Goal: Check status: Check status

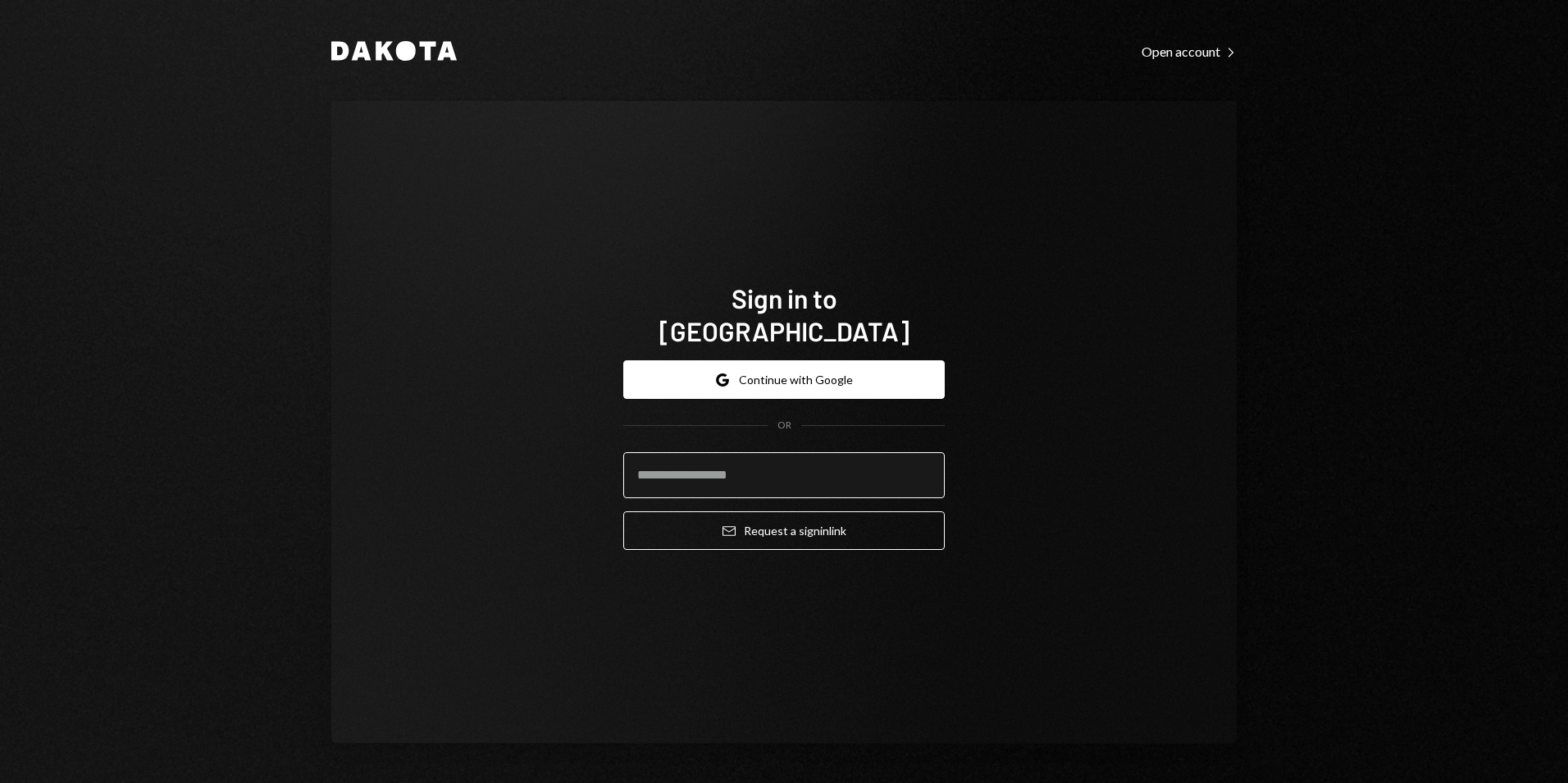
click at [792, 462] on input "email" at bounding box center [784, 475] width 321 height 46
click at [793, 391] on form "Google Continue with Google OR Email Request a sign in link" at bounding box center [784, 455] width 321 height 190
click at [798, 360] on button "Google Continue with Google" at bounding box center [784, 379] width 321 height 39
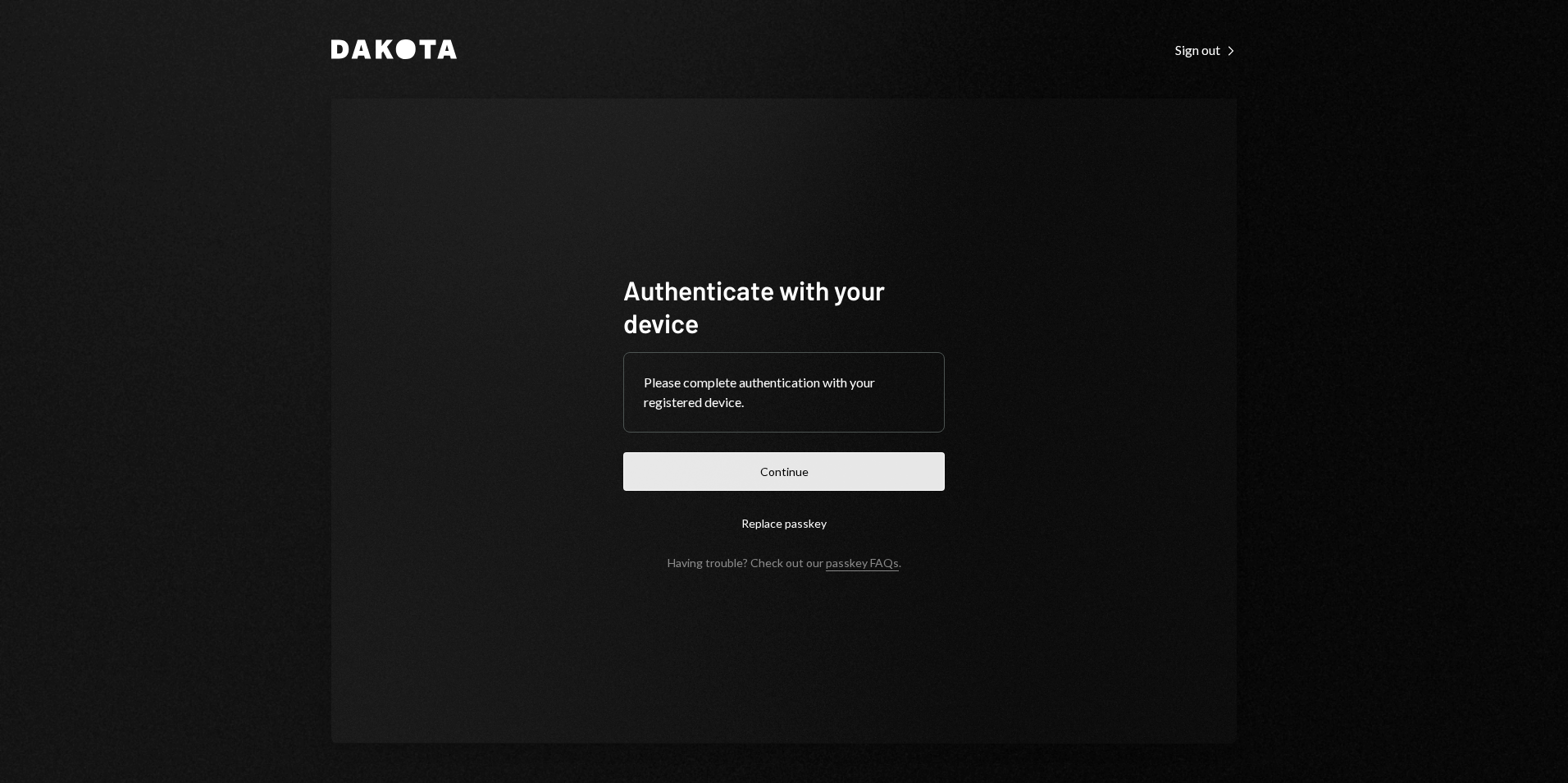
drag, startPoint x: 814, startPoint y: 477, endPoint x: 818, endPoint y: 469, distance: 8.9
click at [815, 476] on button "Continue" at bounding box center [784, 471] width 321 height 39
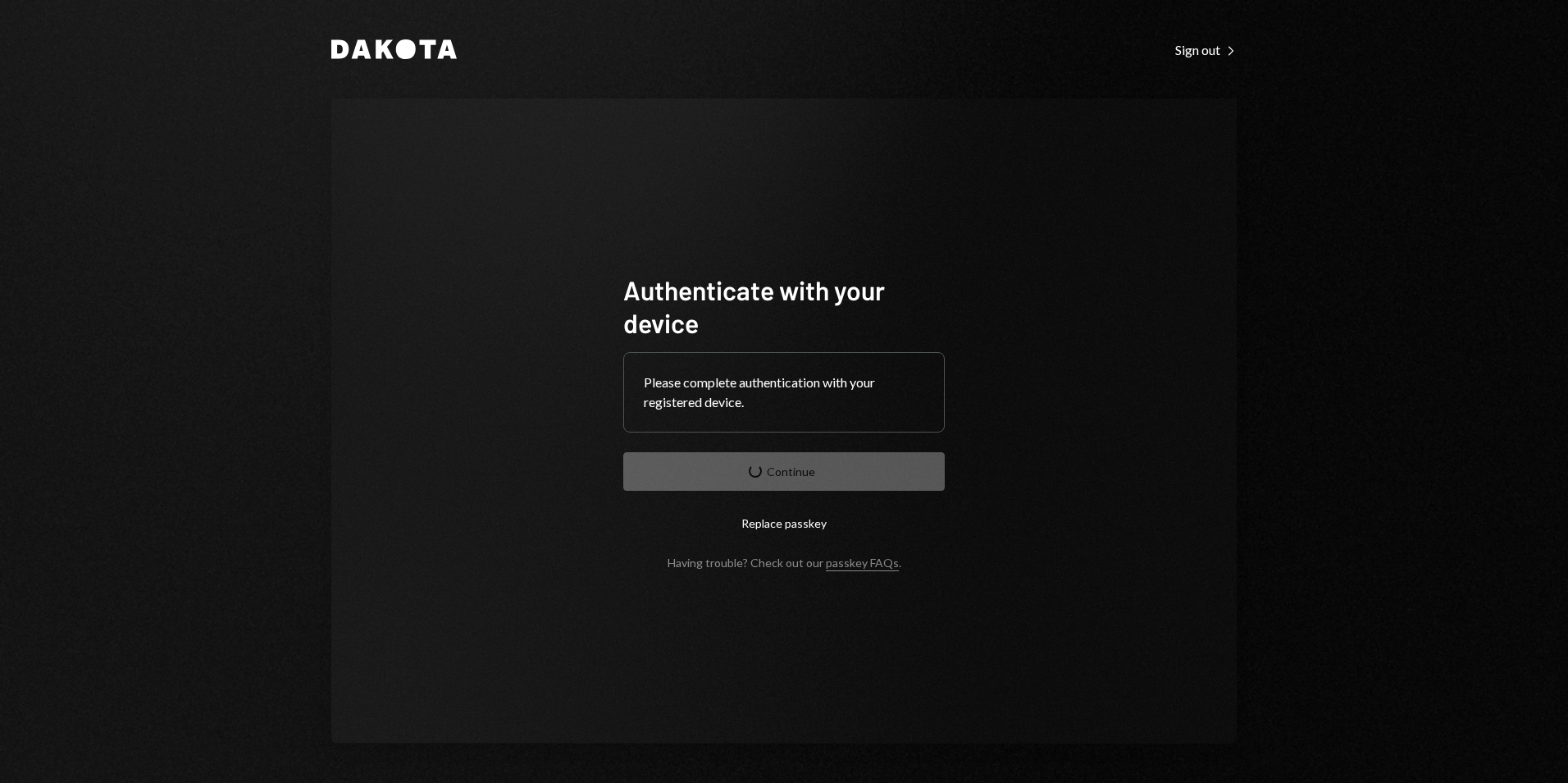
click at [867, 472] on form "Authenticate with your device Please complete authentication with your register…" at bounding box center [784, 421] width 321 height 296
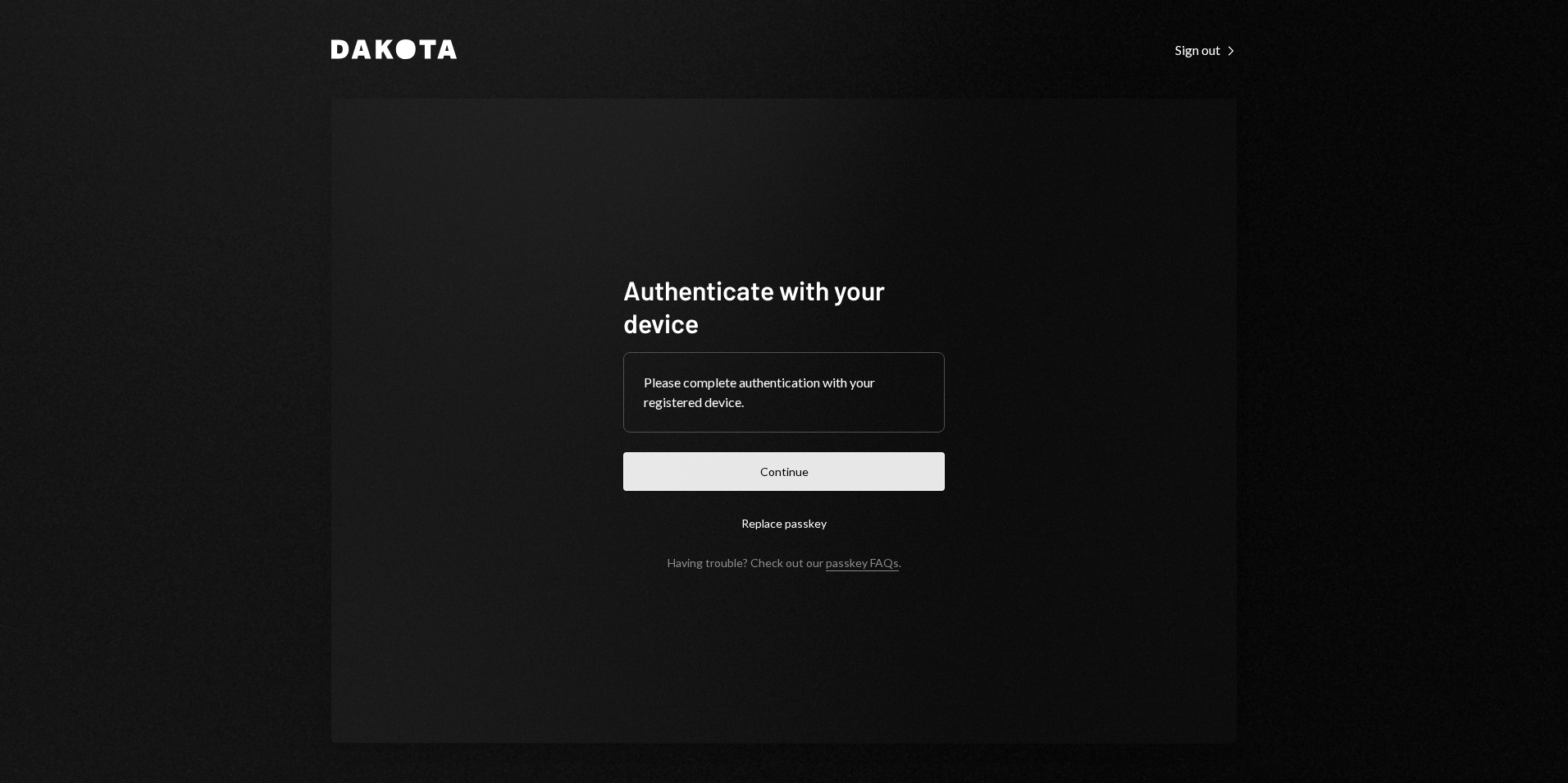
click at [816, 476] on button "Continue" at bounding box center [784, 471] width 321 height 39
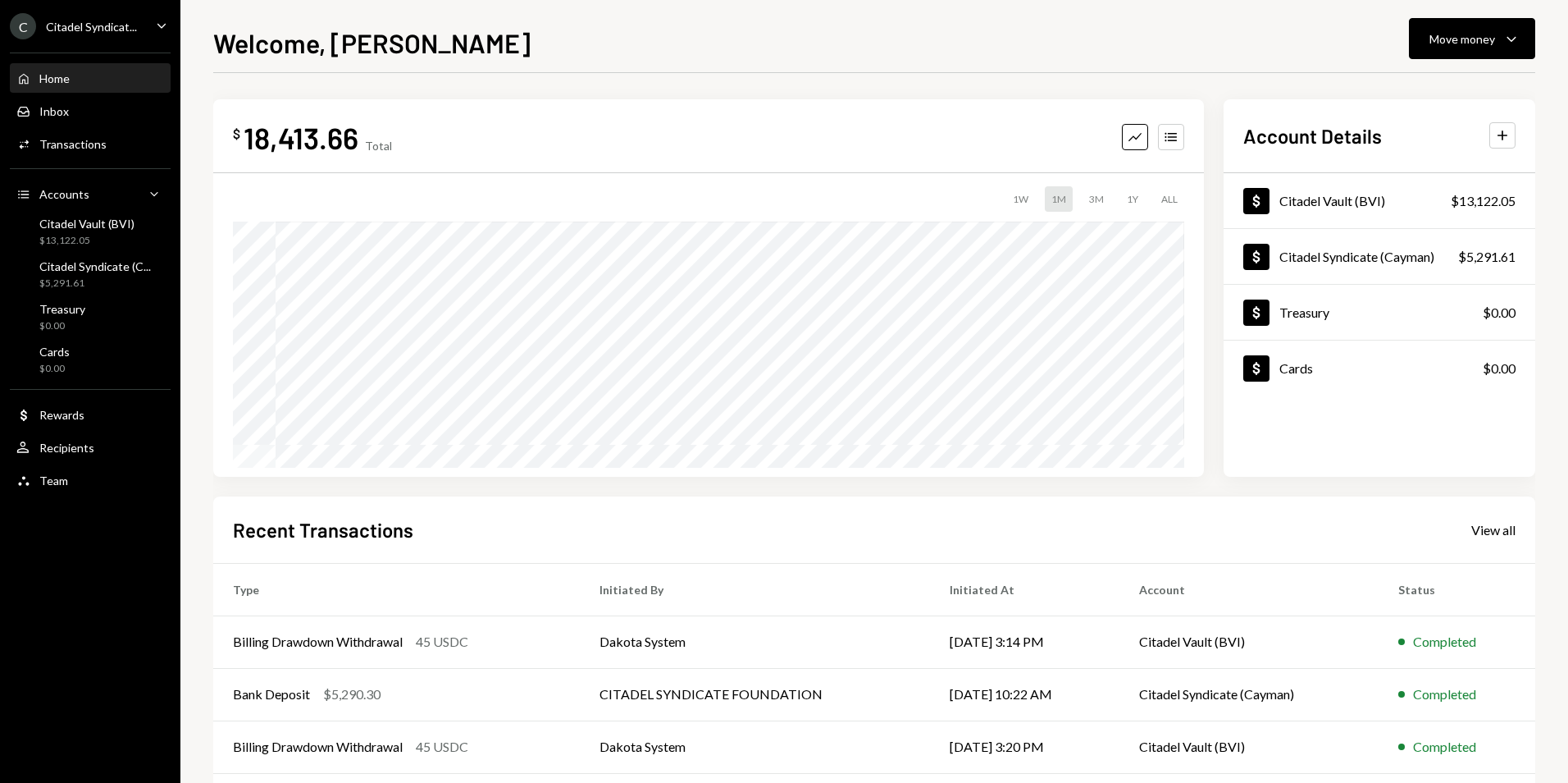
click at [99, 20] on div "Citadel Syndicat..." at bounding box center [91, 27] width 91 height 14
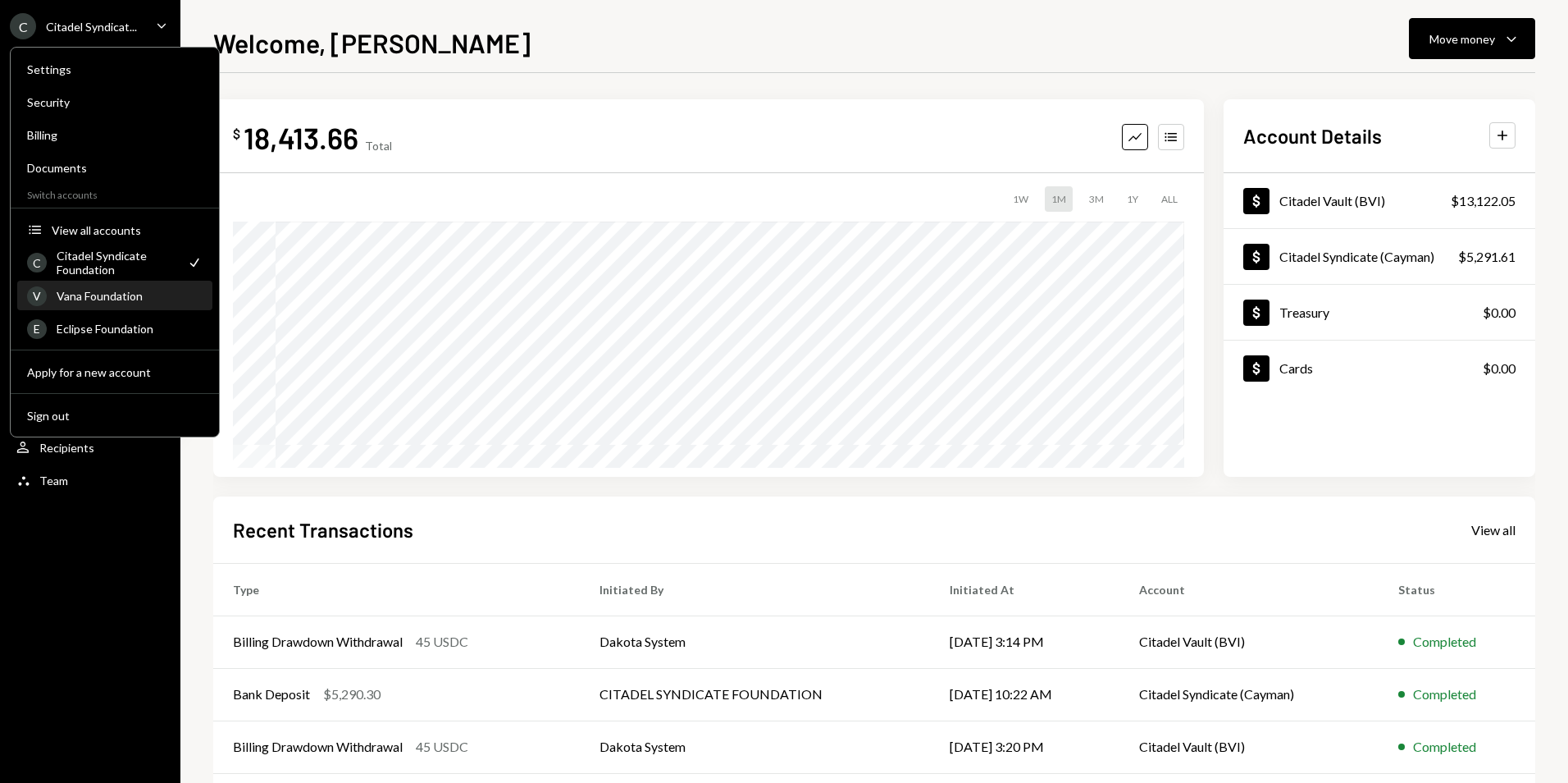
click at [102, 299] on div "Vana Foundation" at bounding box center [129, 296] width 146 height 14
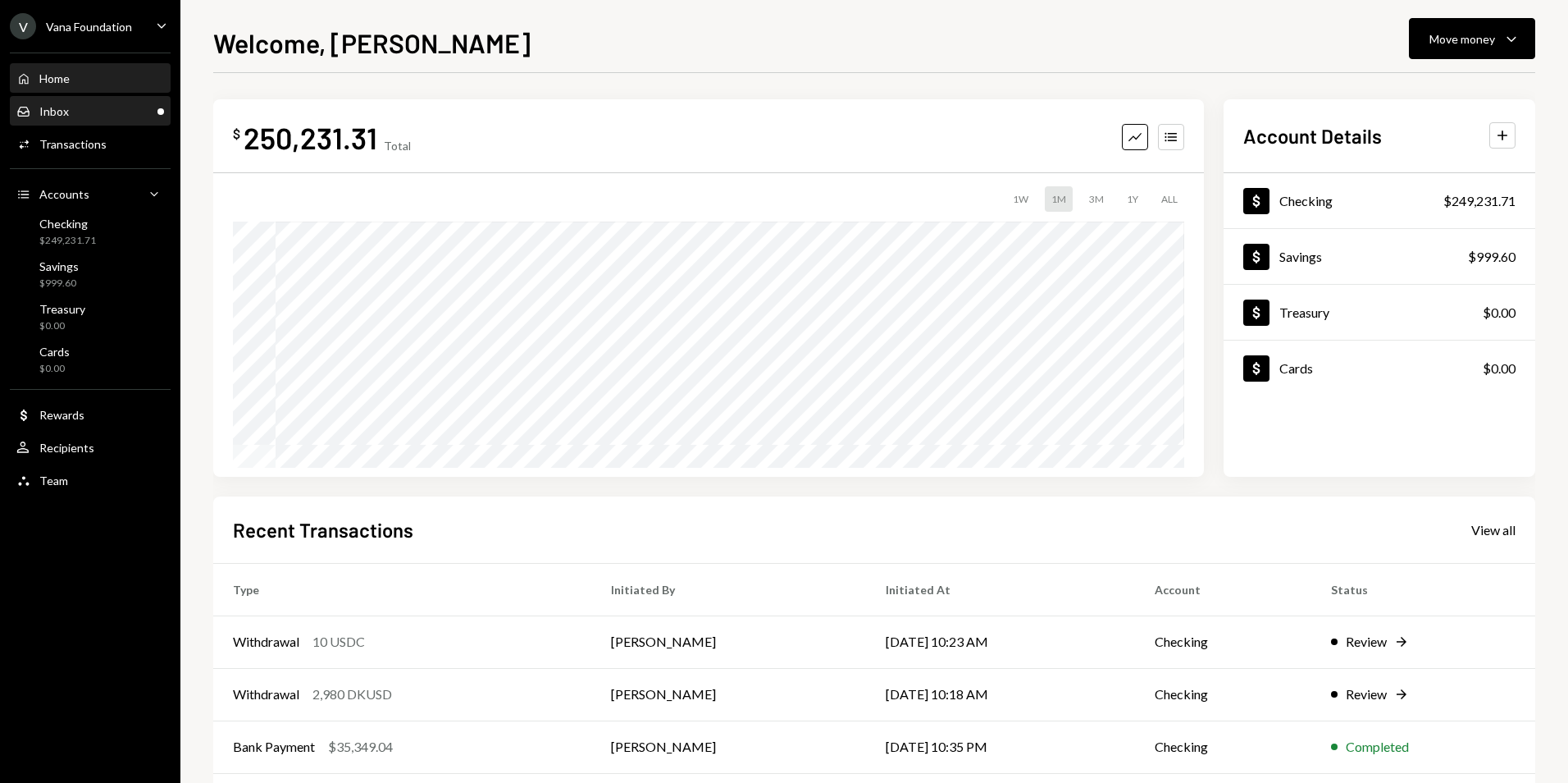
click at [94, 108] on div "Inbox Inbox" at bounding box center [90, 112] width 147 height 15
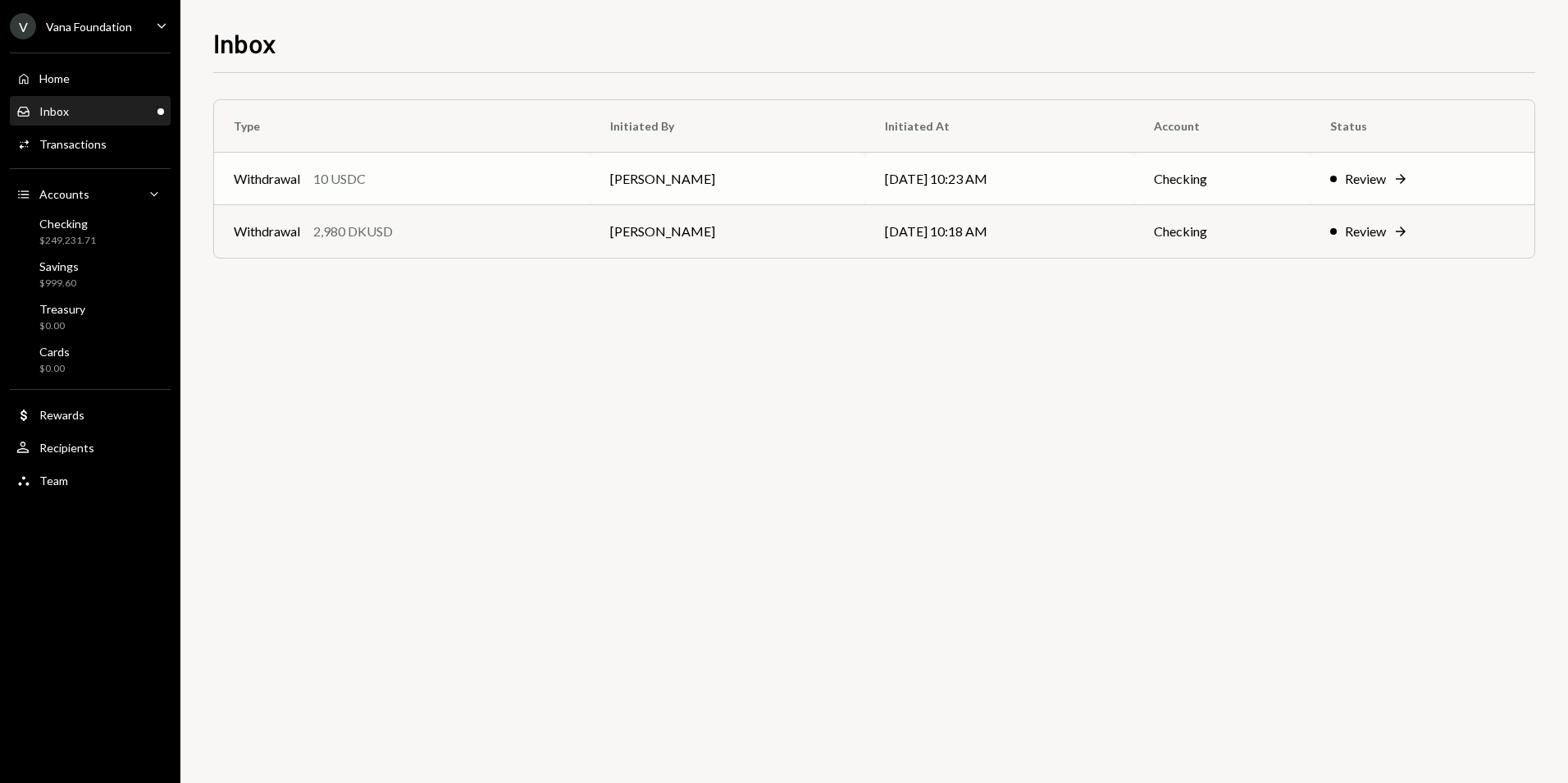
click at [866, 179] on td "08/25/25 10:23 AM" at bounding box center [1000, 178] width 269 height 52
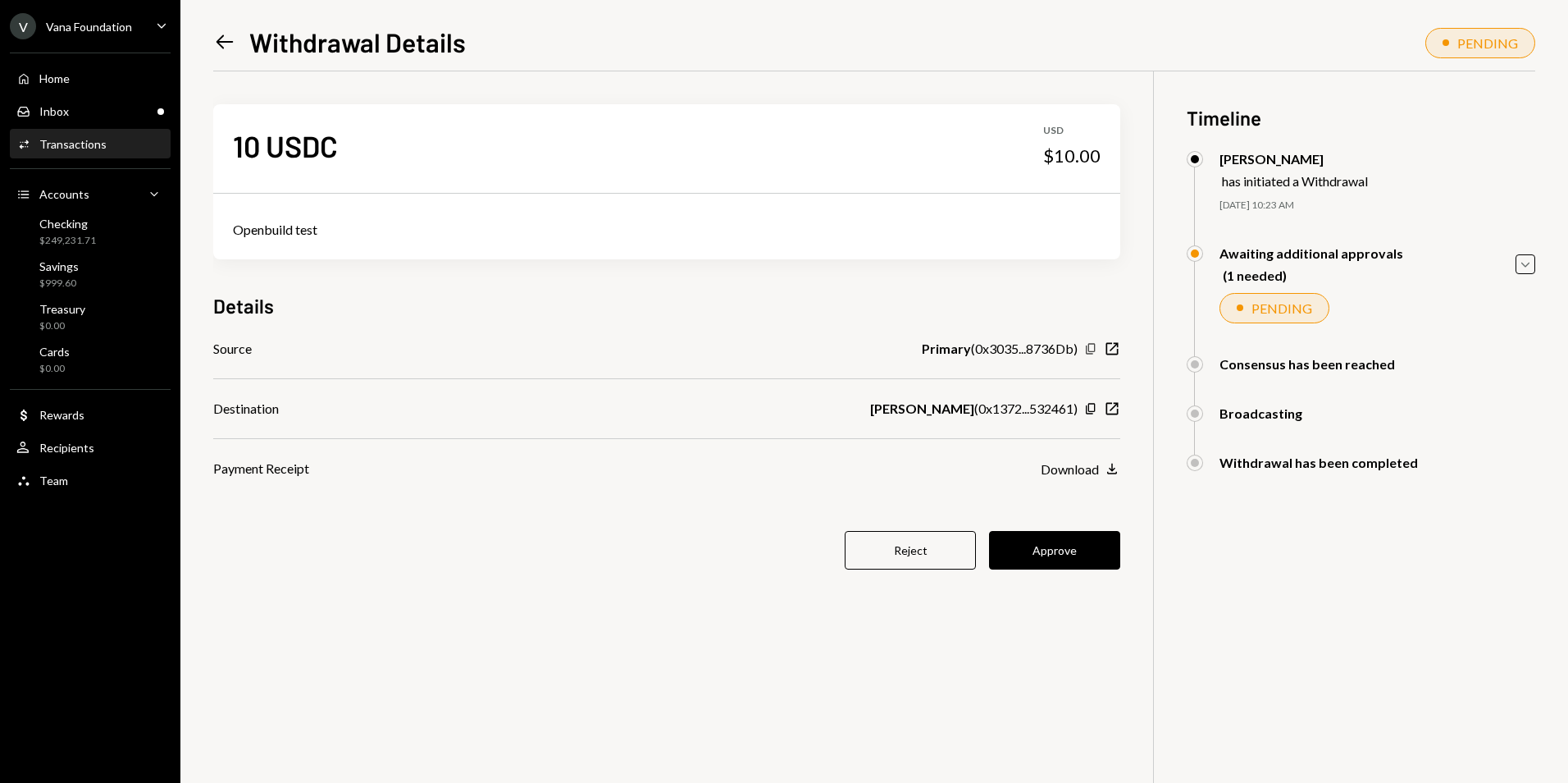
click at [1088, 350] on icon "button" at bounding box center [1090, 349] width 9 height 11
click at [1086, 409] on icon "Copy" at bounding box center [1091, 408] width 13 height 13
click at [1081, 544] on button "Approve" at bounding box center [1054, 550] width 131 height 39
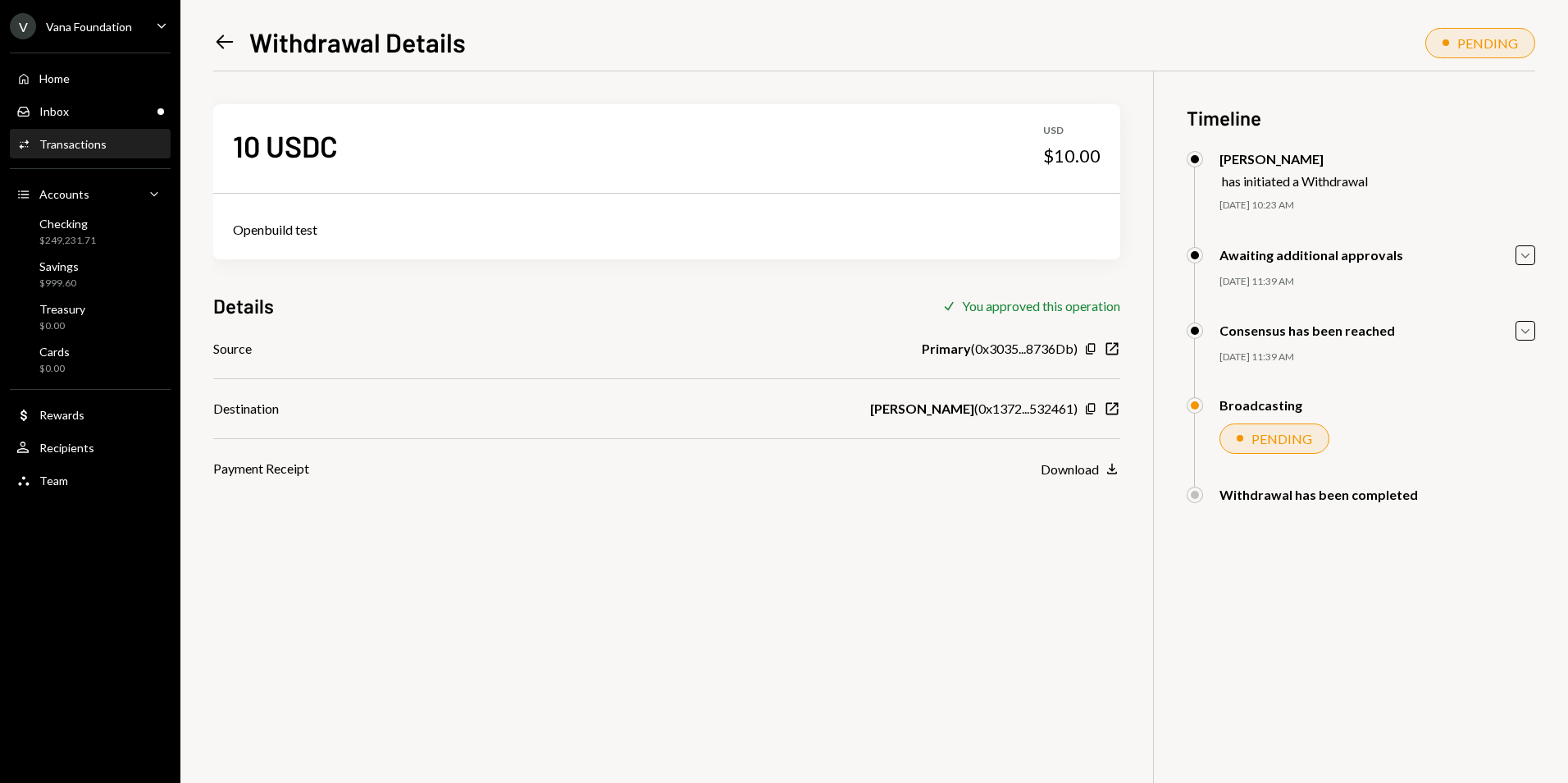
click at [229, 42] on icon at bounding box center [224, 42] width 17 height 14
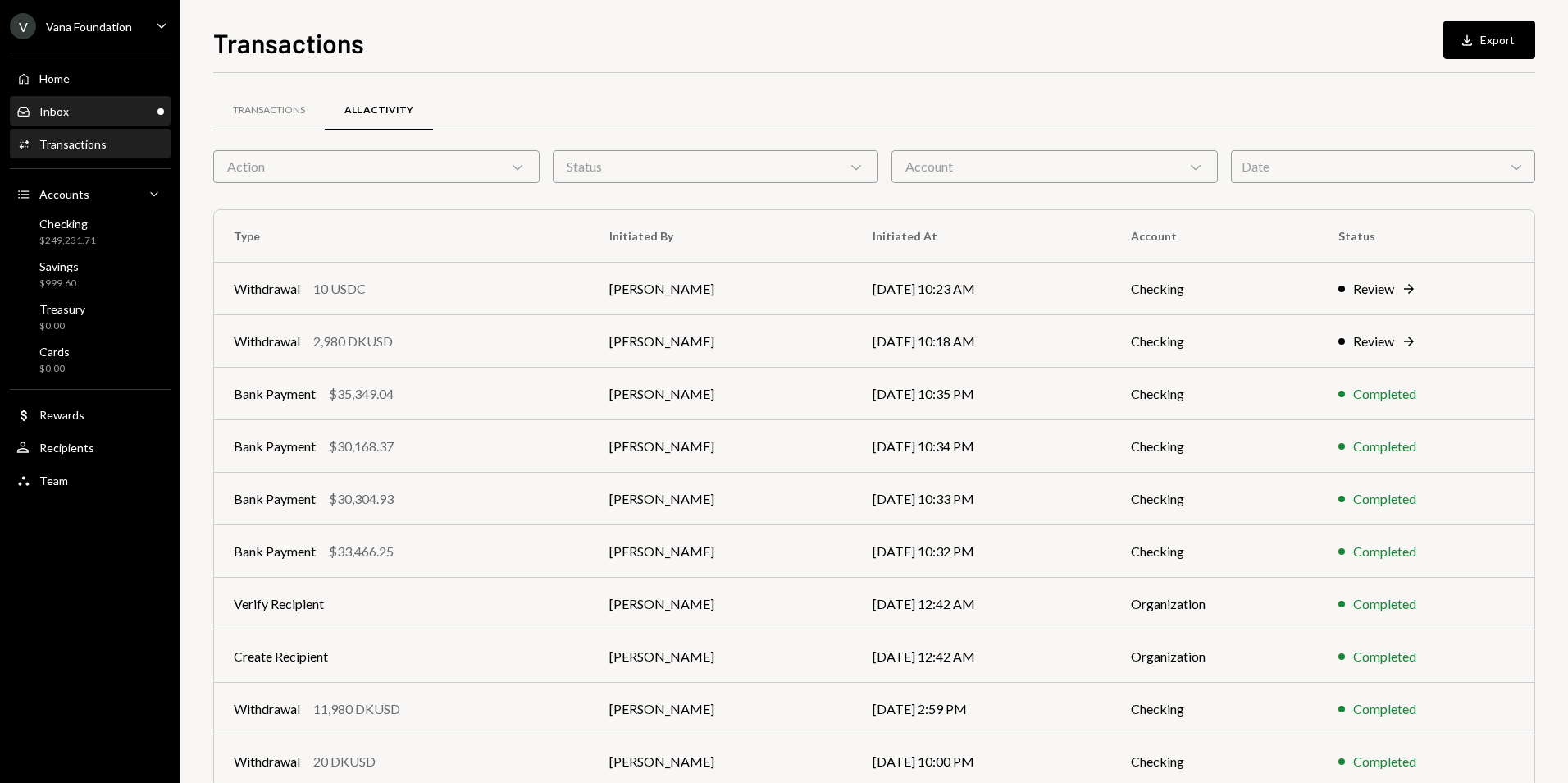
click at [128, 123] on div "Inbox Inbox" at bounding box center [90, 112] width 147 height 28
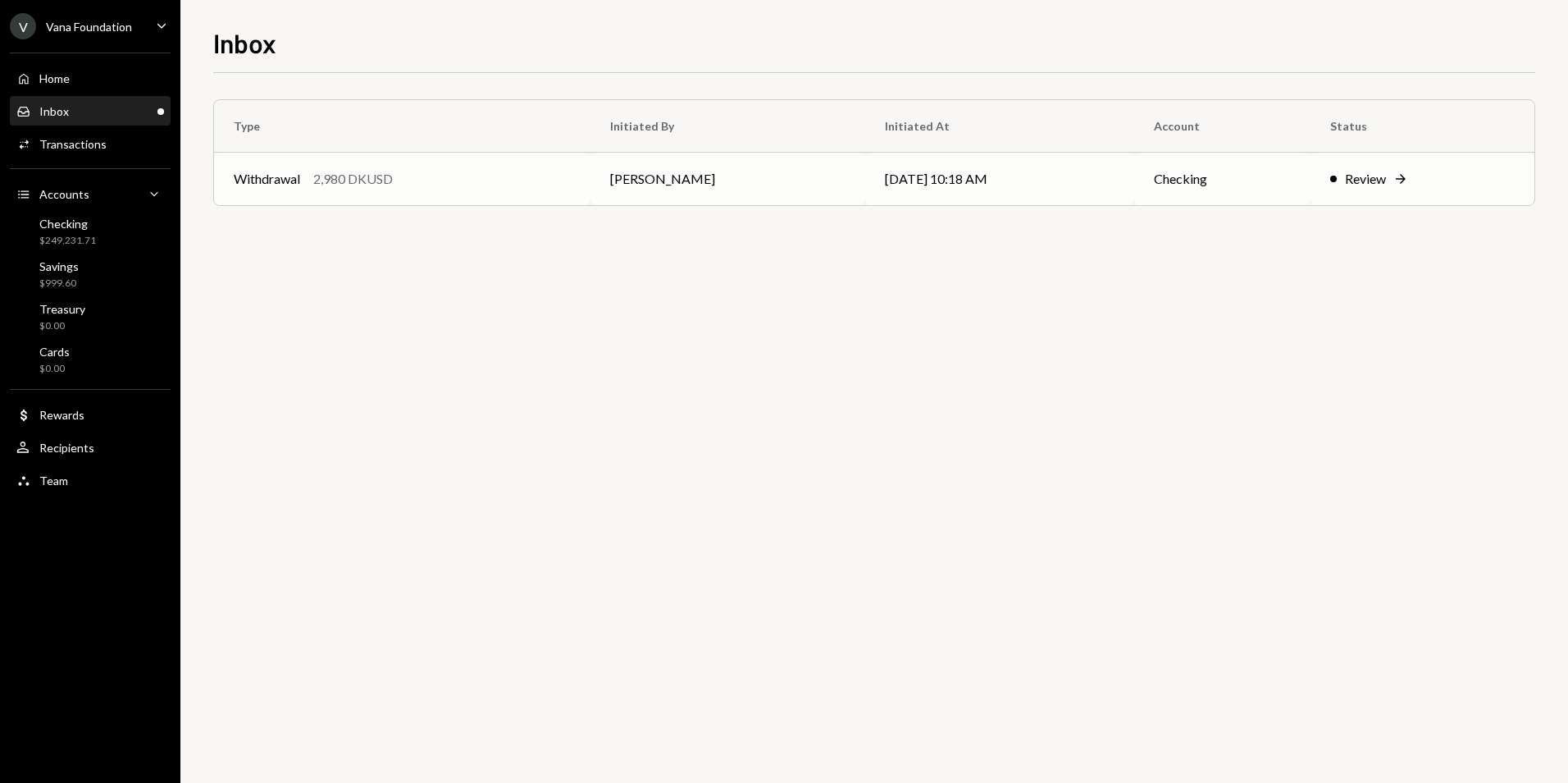
click at [509, 185] on div "Withdrawal 2,980 DKUSD" at bounding box center [402, 179] width 337 height 20
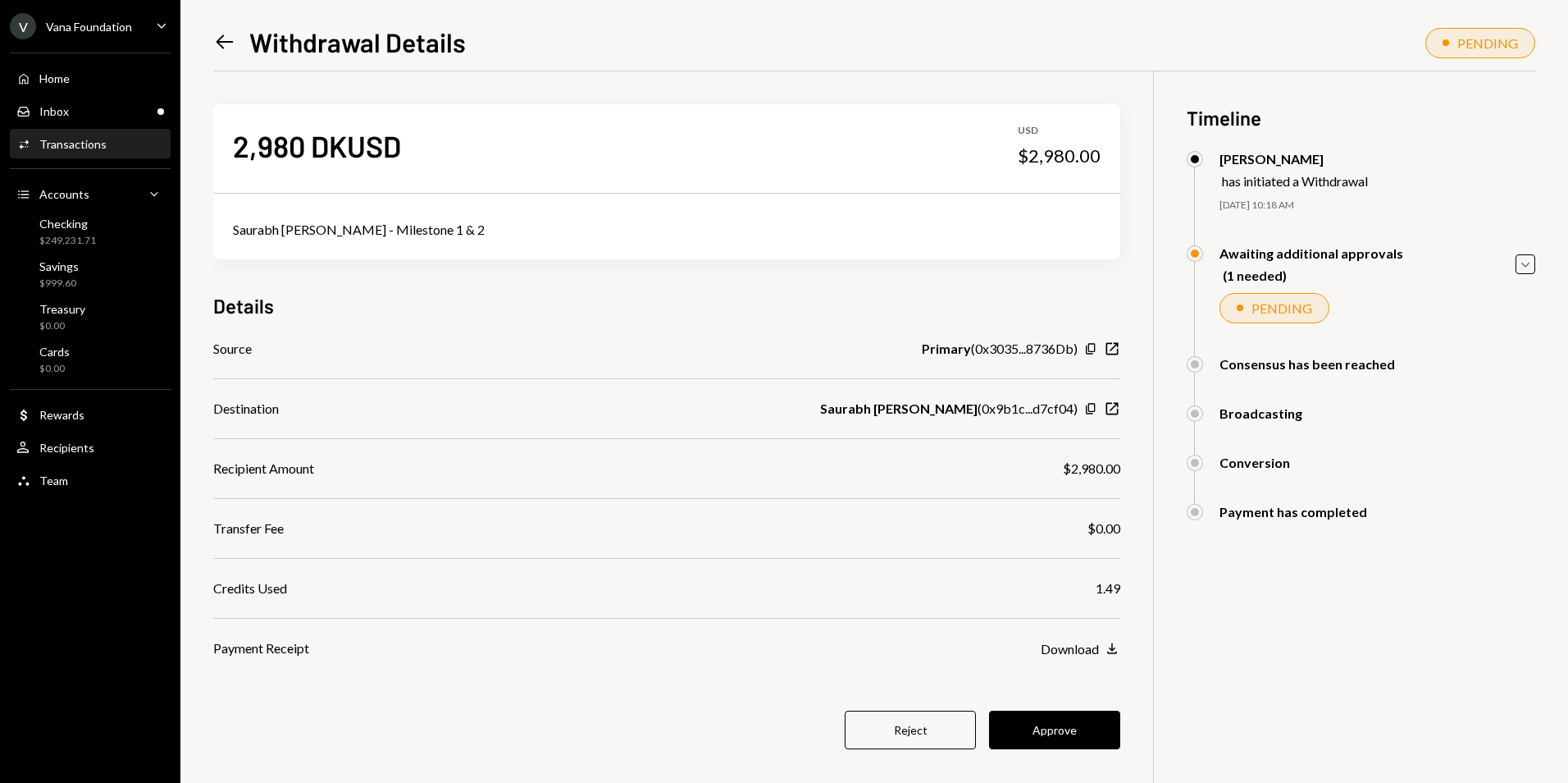
click at [86, 144] on div "Transactions" at bounding box center [73, 143] width 67 height 14
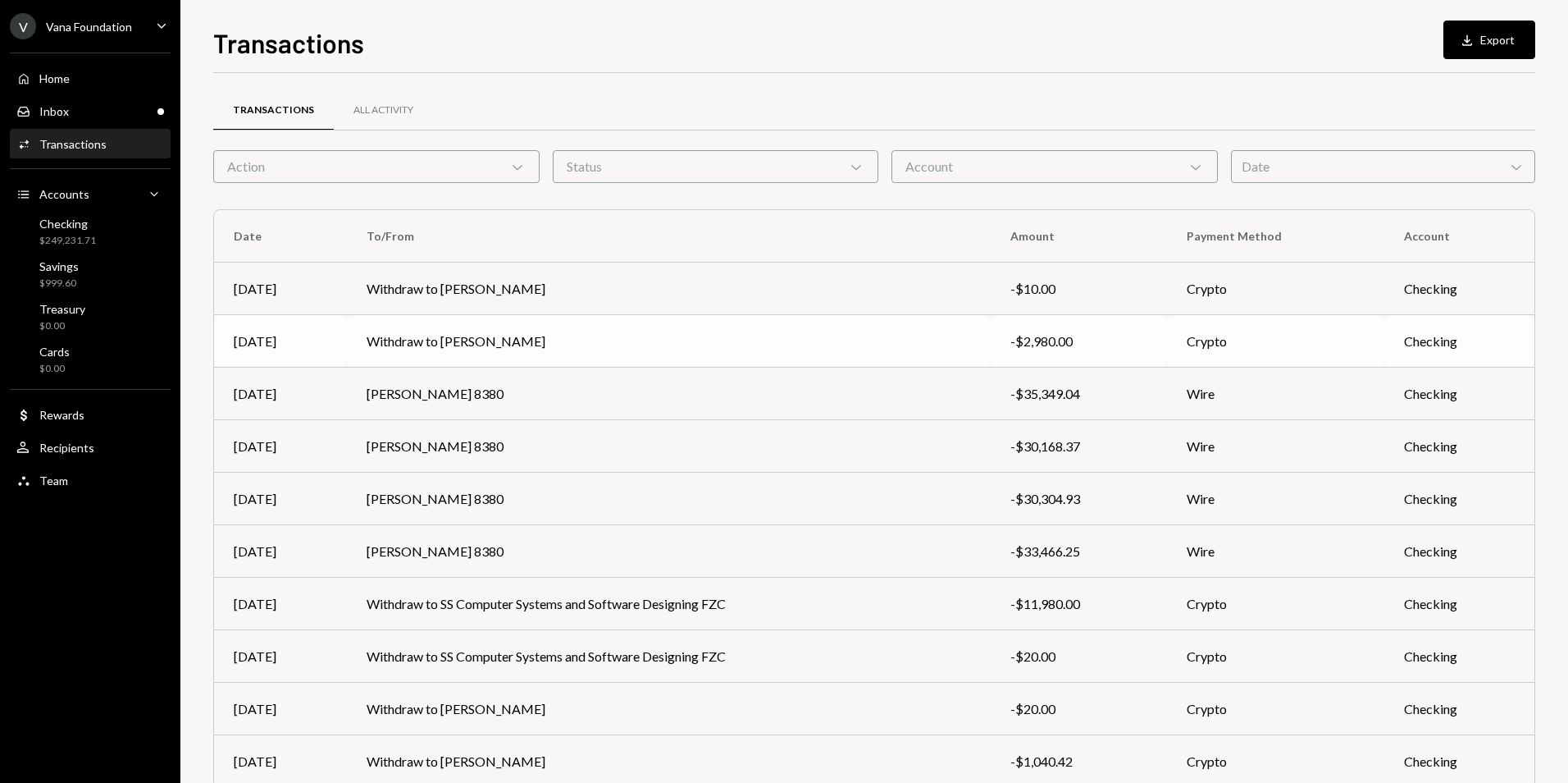
click at [763, 346] on td "Withdraw to [PERSON_NAME]" at bounding box center [669, 341] width 644 height 52
click at [711, 707] on td "Withdraw to [PERSON_NAME]" at bounding box center [669, 708] width 644 height 52
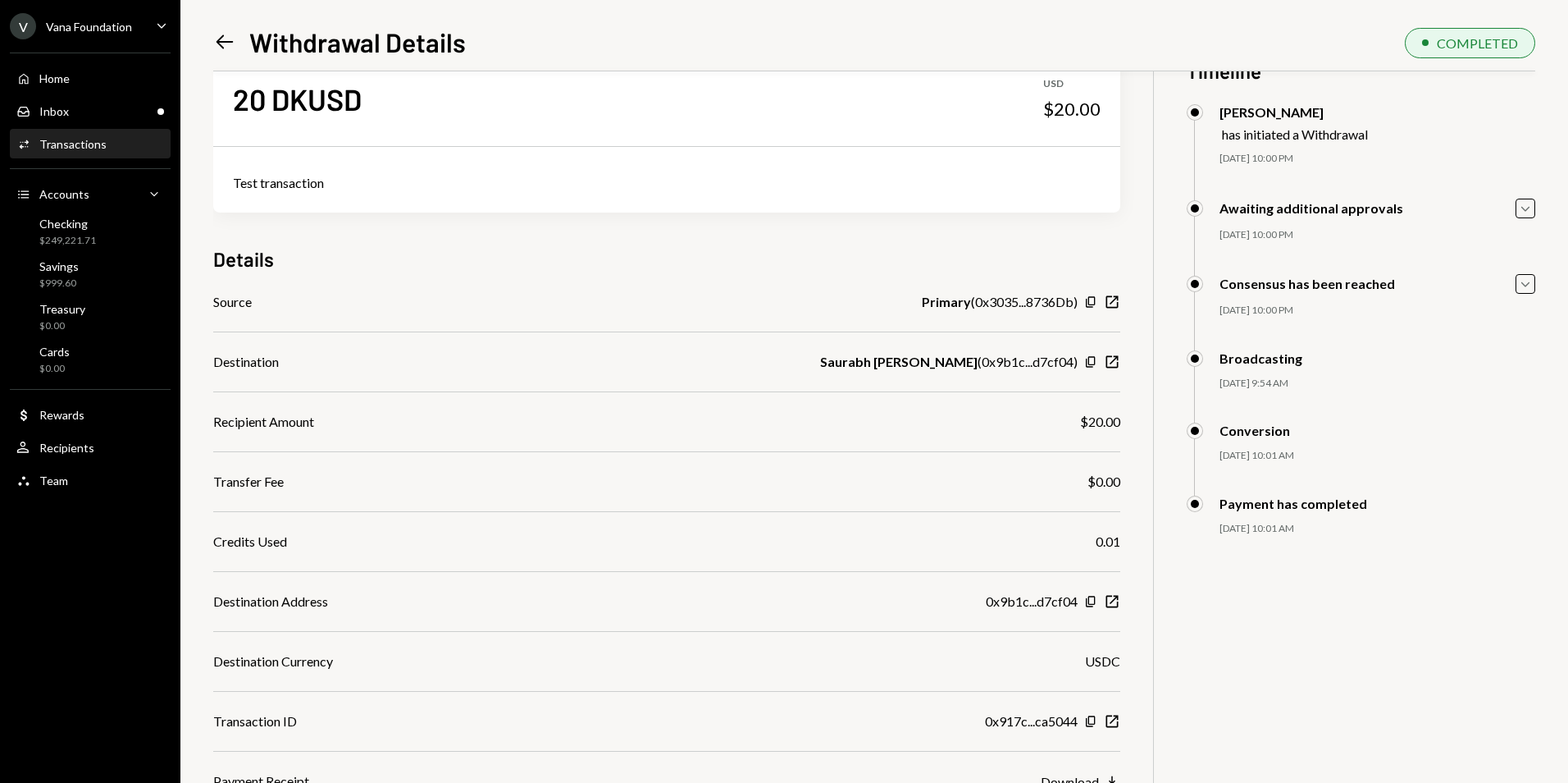
scroll to position [71, 0]
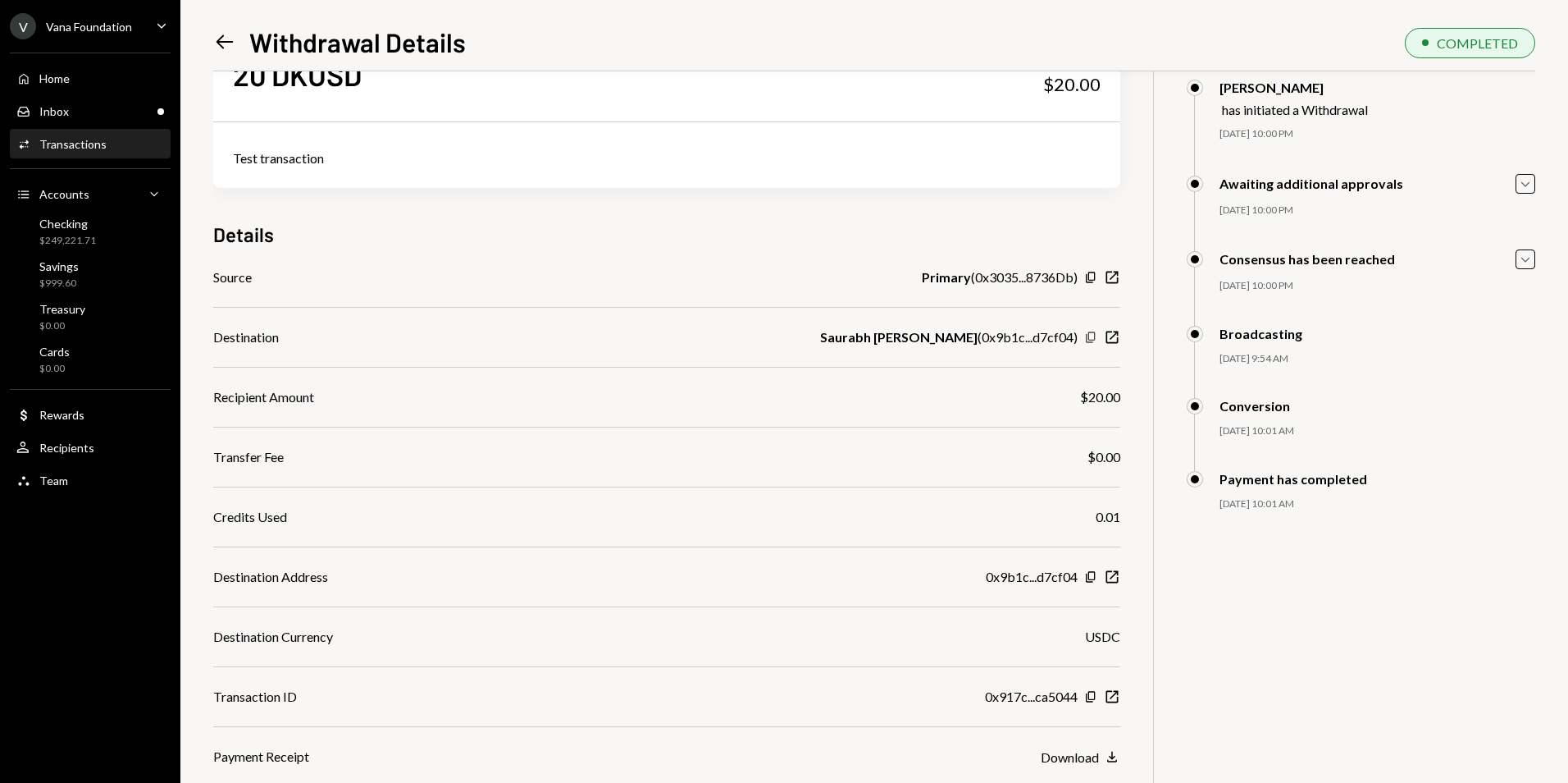
click at [1088, 336] on icon "Copy" at bounding box center [1091, 337] width 13 height 13
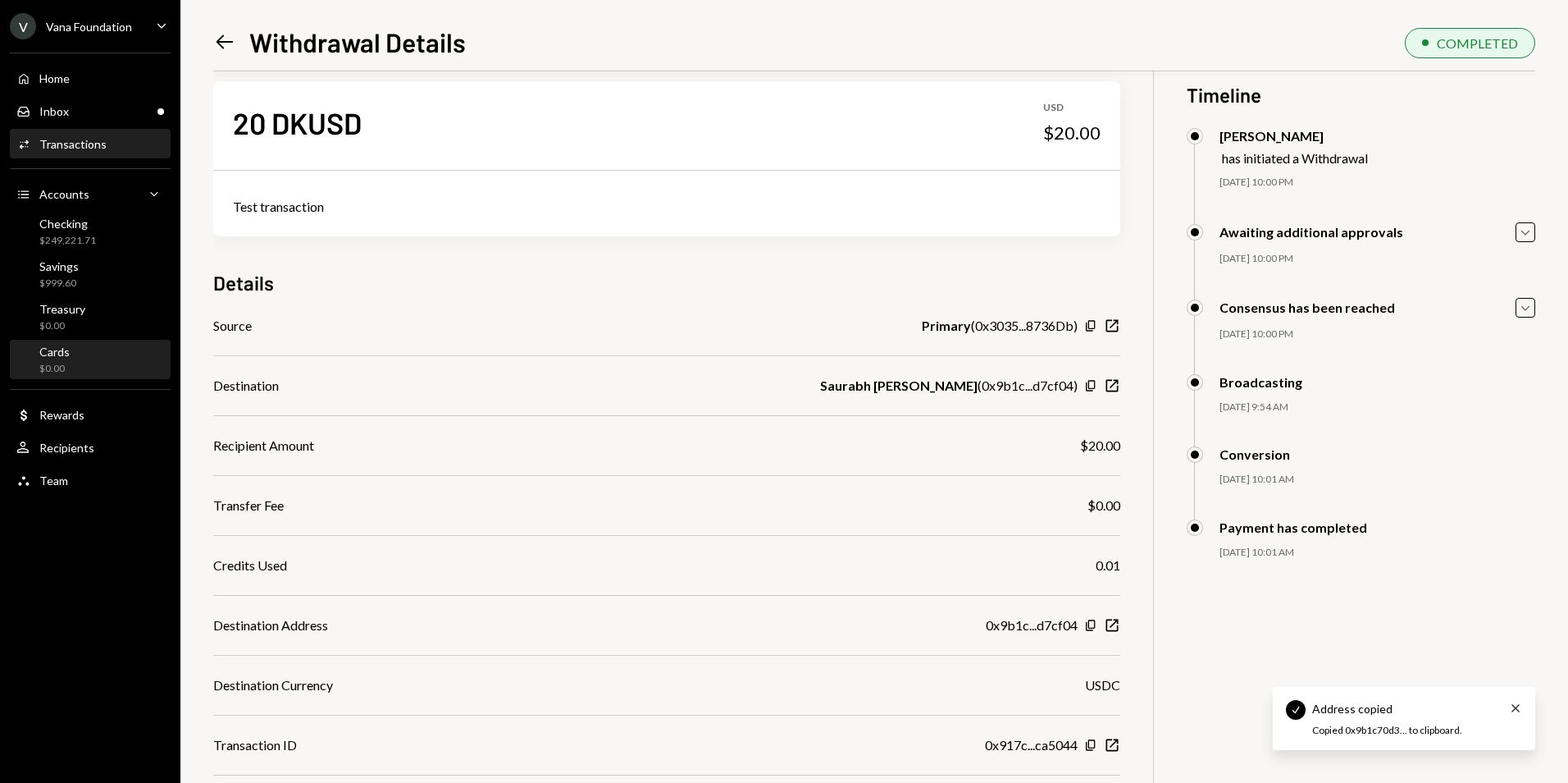
scroll to position [0, 0]
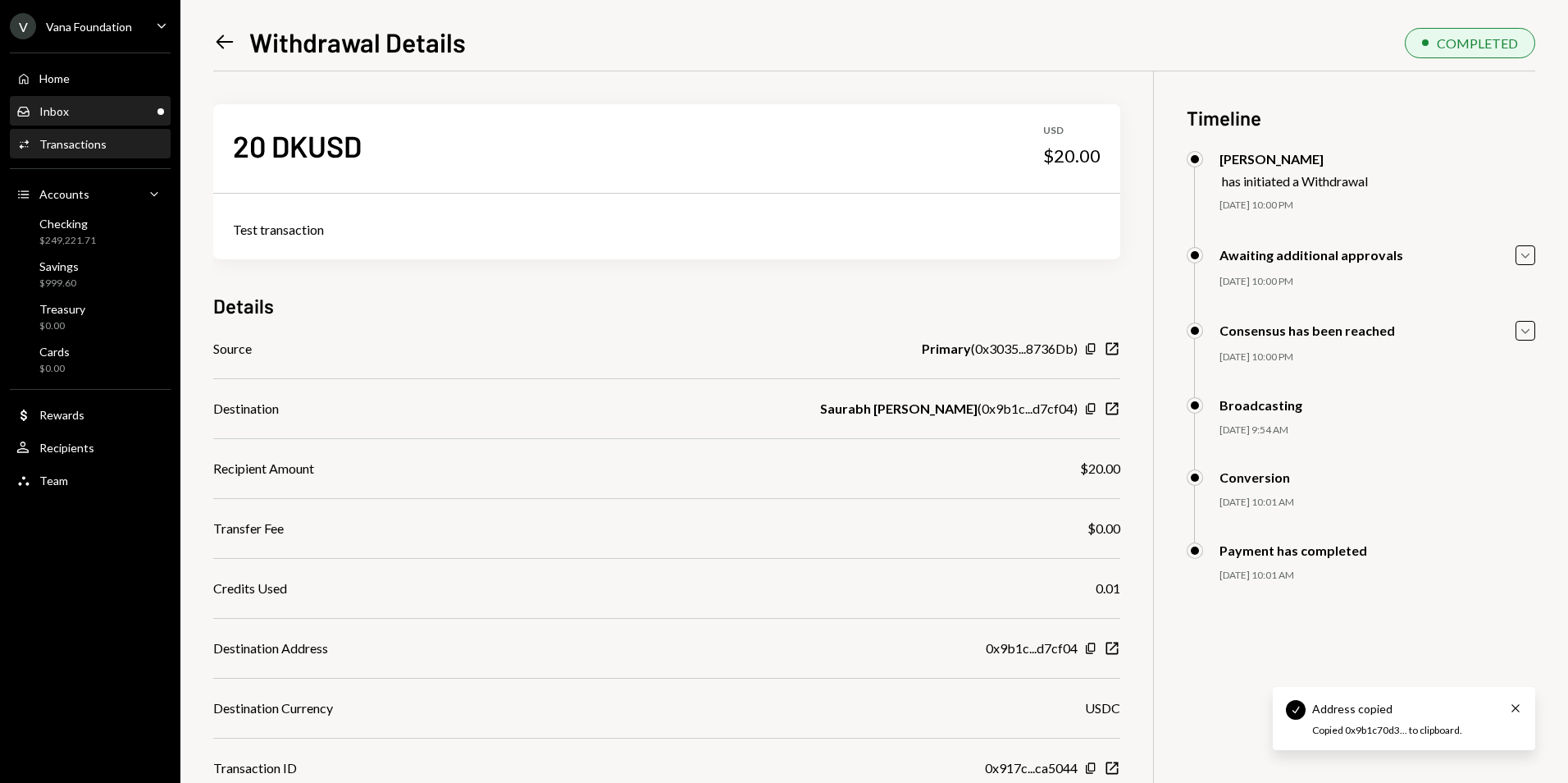
click at [125, 114] on div "Inbox Inbox" at bounding box center [90, 112] width 147 height 15
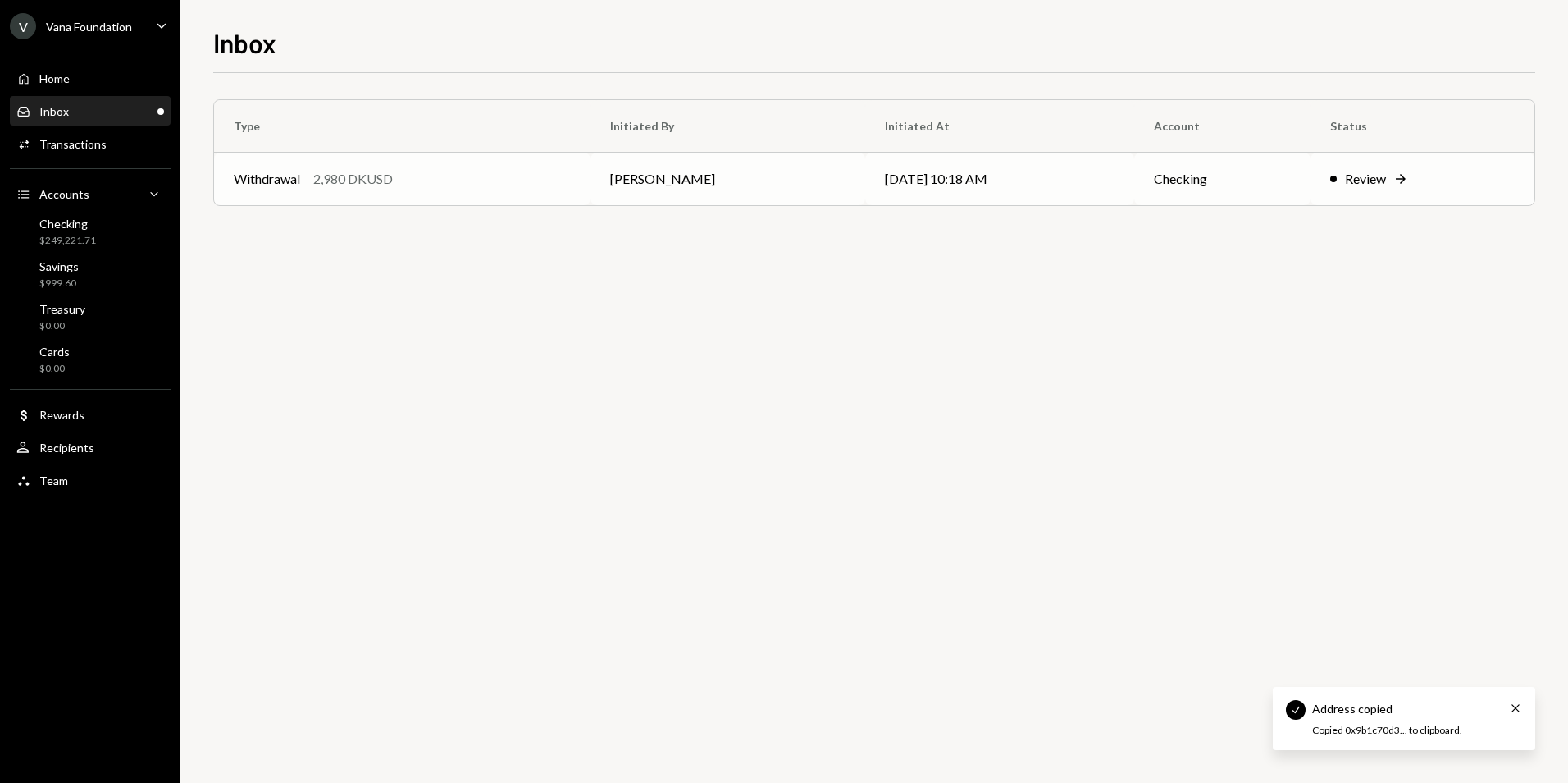
click at [591, 176] on td "Withdrawal 2,980 DKUSD" at bounding box center [402, 178] width 377 height 52
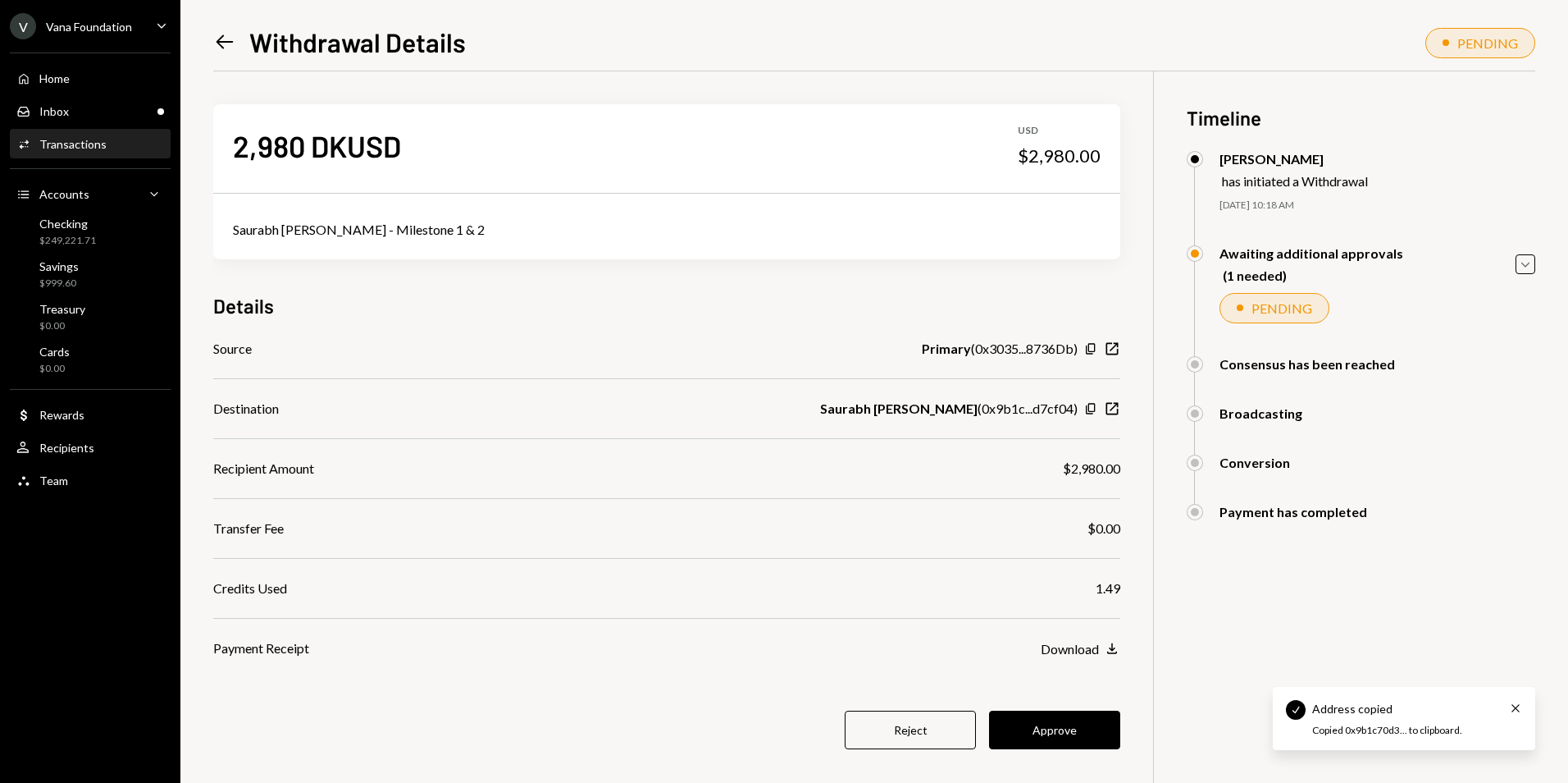
click at [1064, 292] on div "Details" at bounding box center [666, 306] width 907 height 27
click at [1130, 25] on div "Left Arrow Withdrawal Details PENDING" at bounding box center [874, 41] width 1322 height 36
click at [1073, 721] on button "Approve" at bounding box center [1054, 730] width 131 height 39
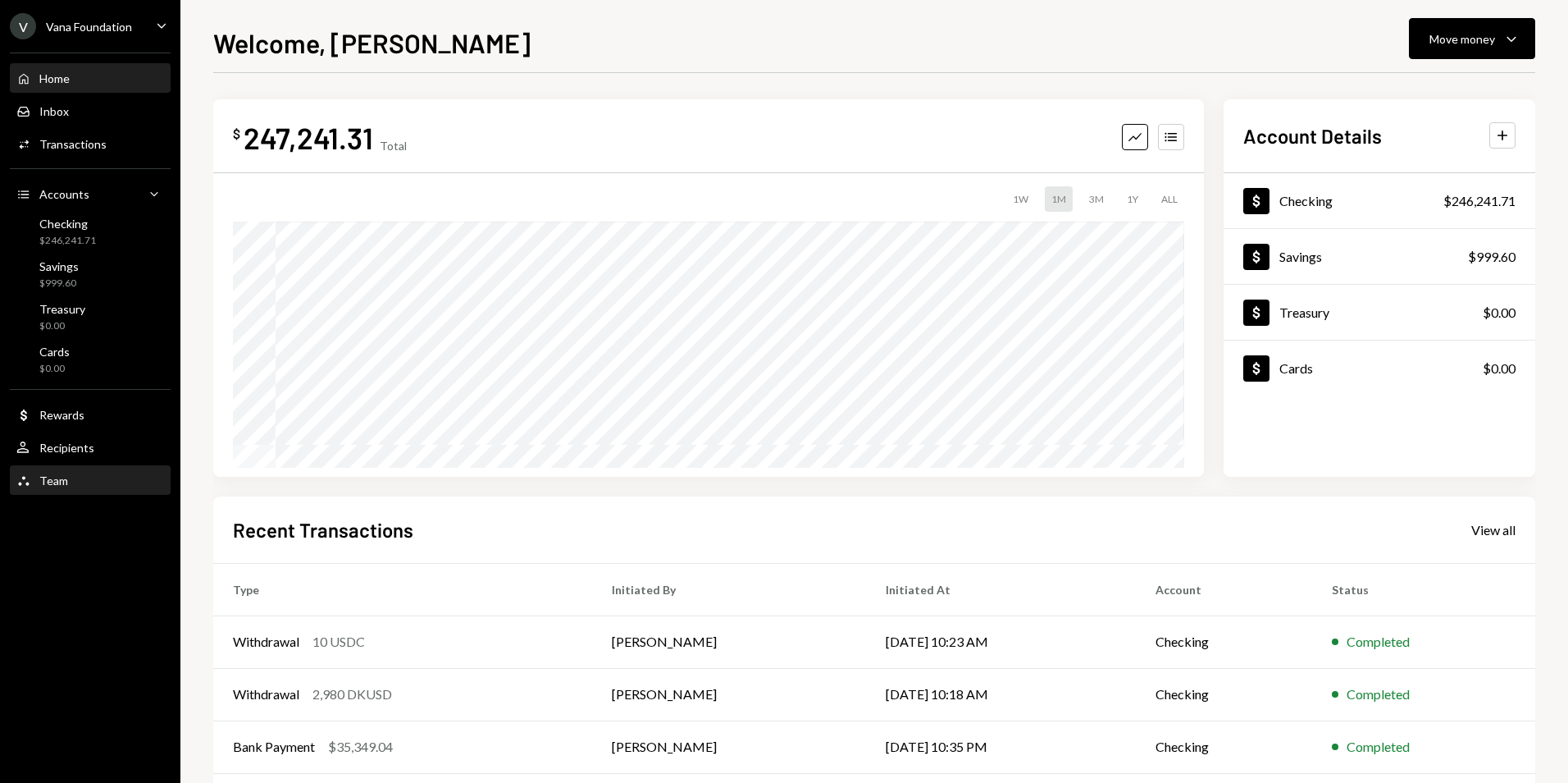
click at [98, 480] on div "Team Team" at bounding box center [90, 481] width 147 height 15
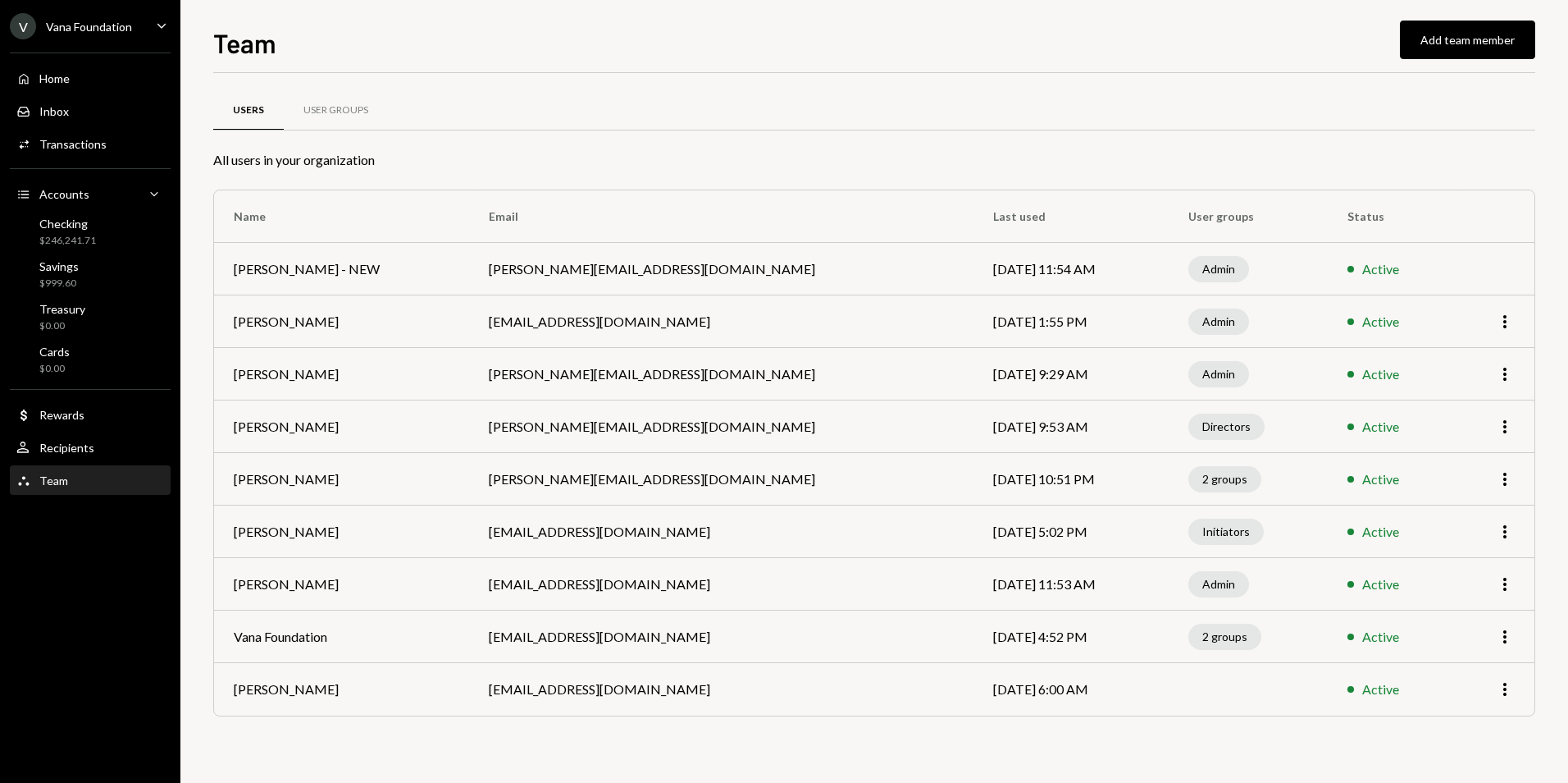
click at [1194, 691] on td at bounding box center [1248, 689] width 159 height 52
